Goal: Check status: Check status

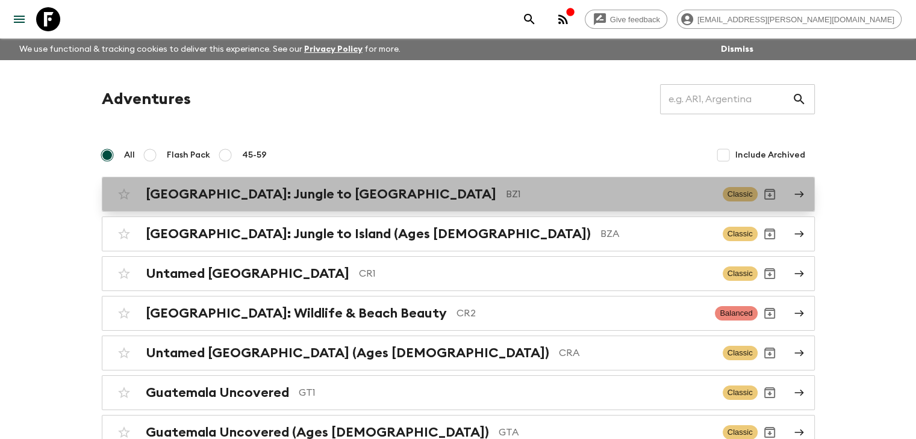
click at [286, 196] on h2 "[GEOGRAPHIC_DATA]: Jungle to [GEOGRAPHIC_DATA]" at bounding box center [321, 195] width 350 height 16
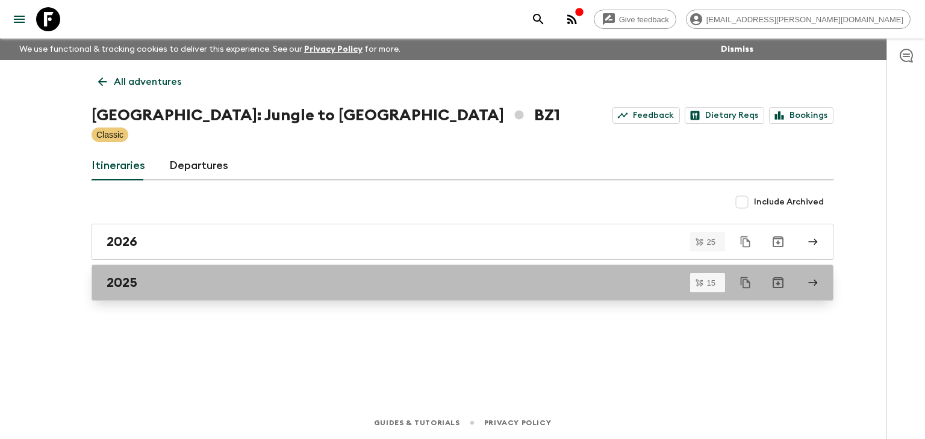
click at [129, 284] on h2 "2025" at bounding box center [122, 283] width 31 height 16
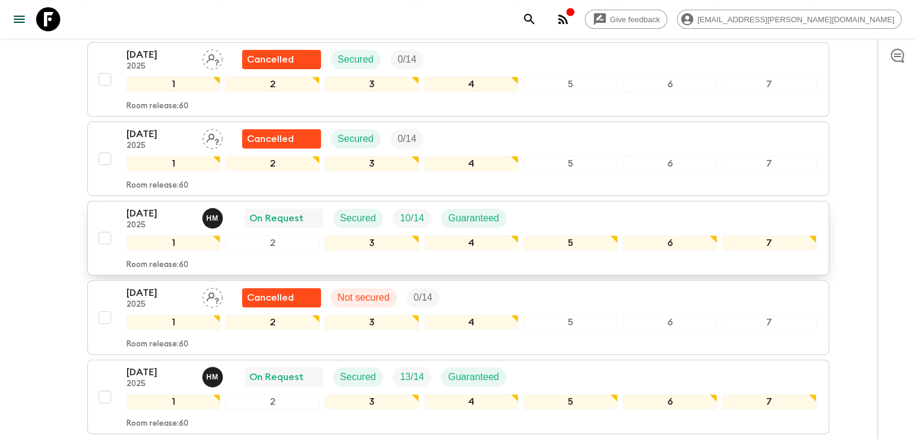
scroll to position [301, 0]
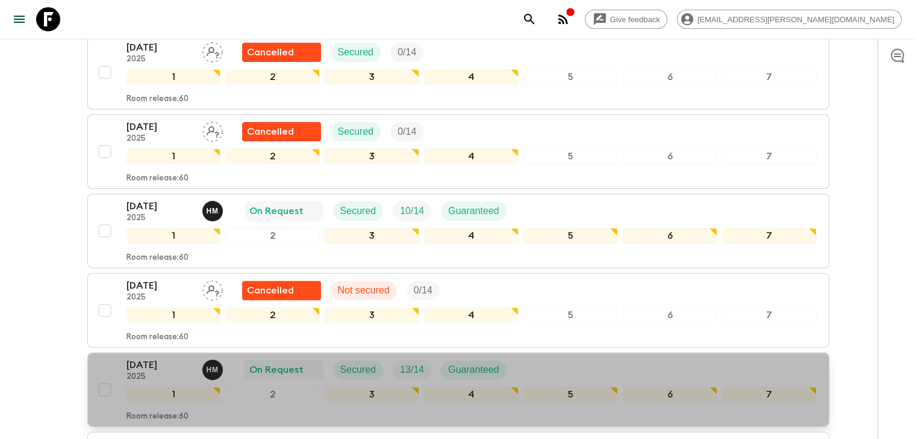
click at [153, 362] on p "[DATE]" at bounding box center [159, 365] width 66 height 14
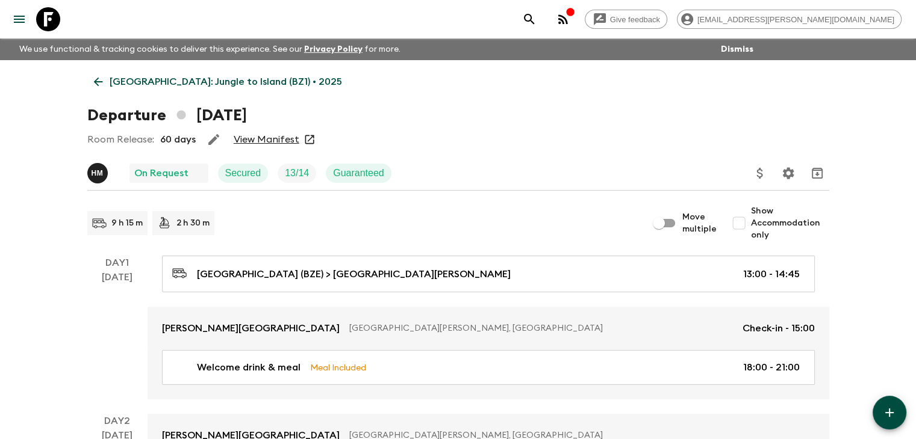
click at [277, 141] on link "View Manifest" at bounding box center [267, 140] width 66 height 12
